Goal: Check status: Check status

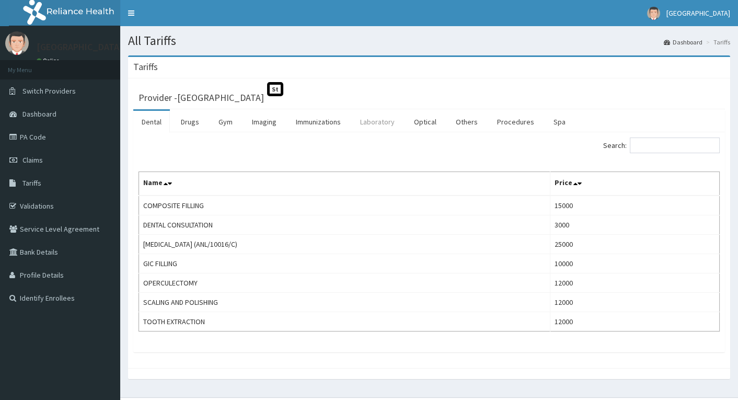
click at [374, 130] on link "Laboratory" at bounding box center [377, 122] width 51 height 22
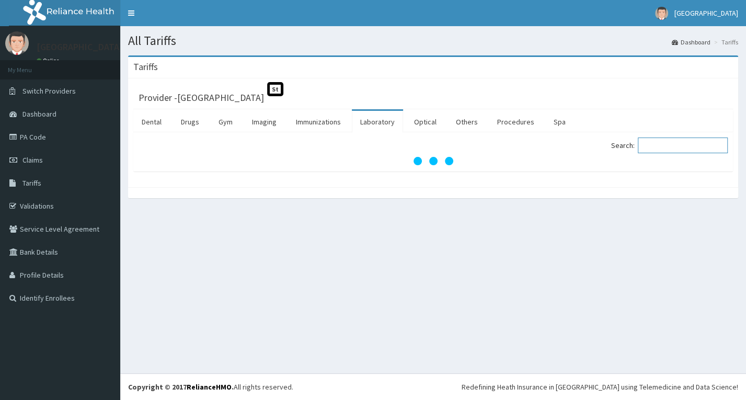
click at [669, 143] on input "Search:" at bounding box center [683, 146] width 90 height 16
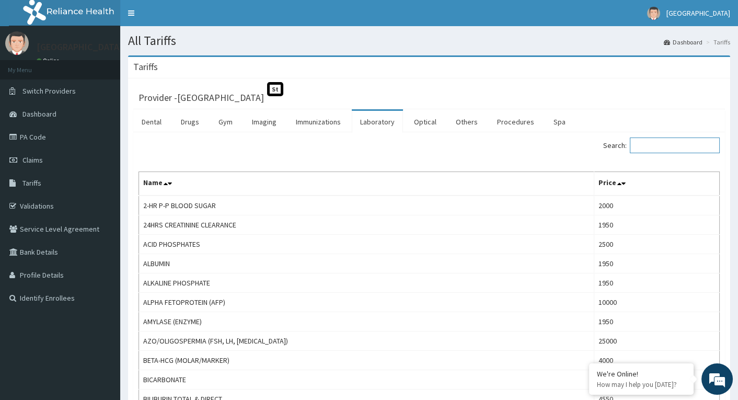
paste input "BCB/10037/A"
type input "BCB/10037/A"
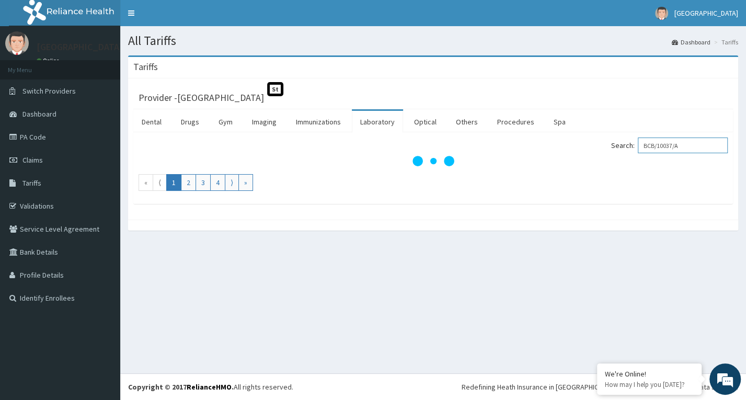
click at [648, 150] on input "BCB/10037/A" at bounding box center [683, 146] width 90 height 16
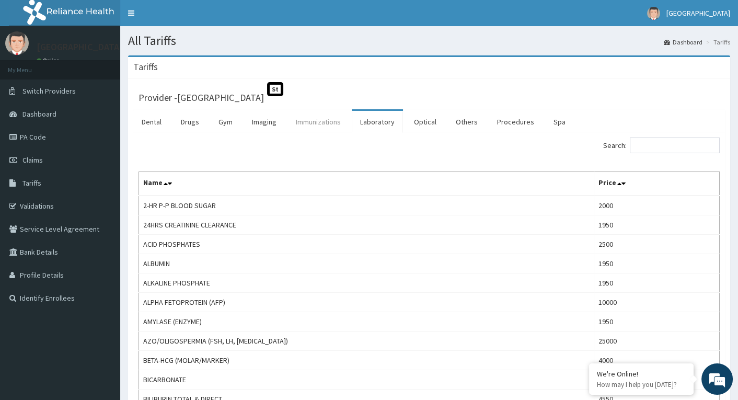
click at [336, 122] on link "Immunizations" at bounding box center [319, 122] width 62 height 22
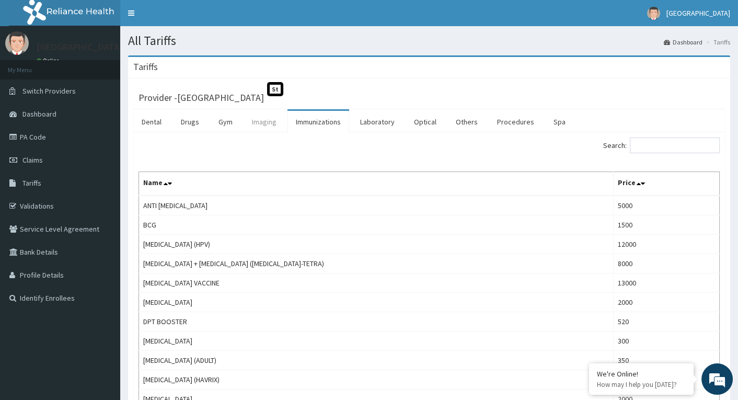
click at [269, 126] on link "Imaging" at bounding box center [264, 122] width 41 height 22
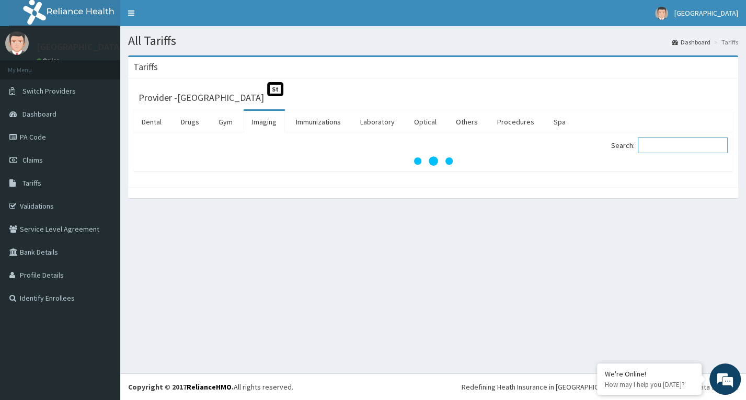
click at [671, 142] on input "Search:" at bounding box center [683, 146] width 90 height 16
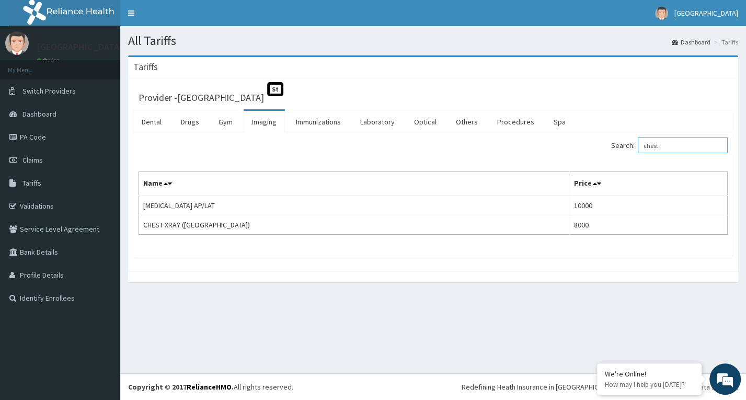
type input "chest"
